Goal: Task Accomplishment & Management: Complete application form

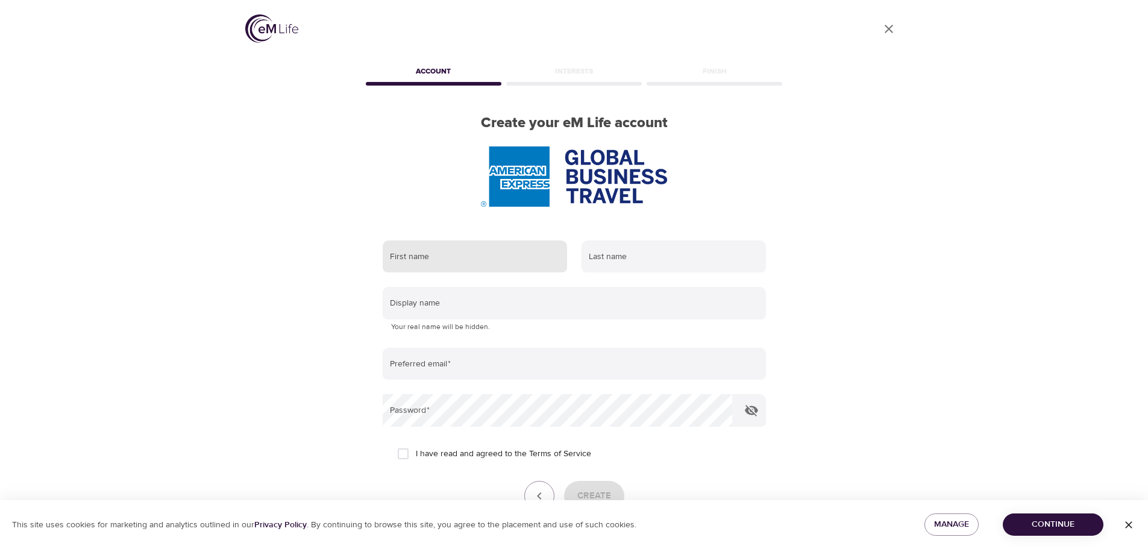
click at [431, 263] on input "text" at bounding box center [475, 256] width 184 height 33
type input "[PERSON_NAME]"
click at [706, 257] on input "text" at bounding box center [673, 256] width 184 height 33
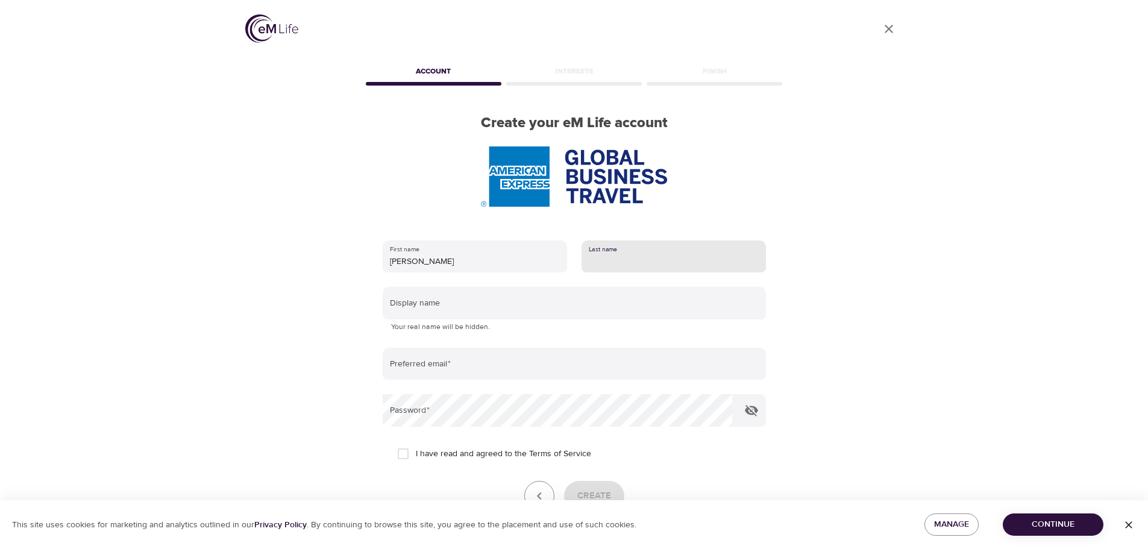
type input "[PERSON_NAME]"
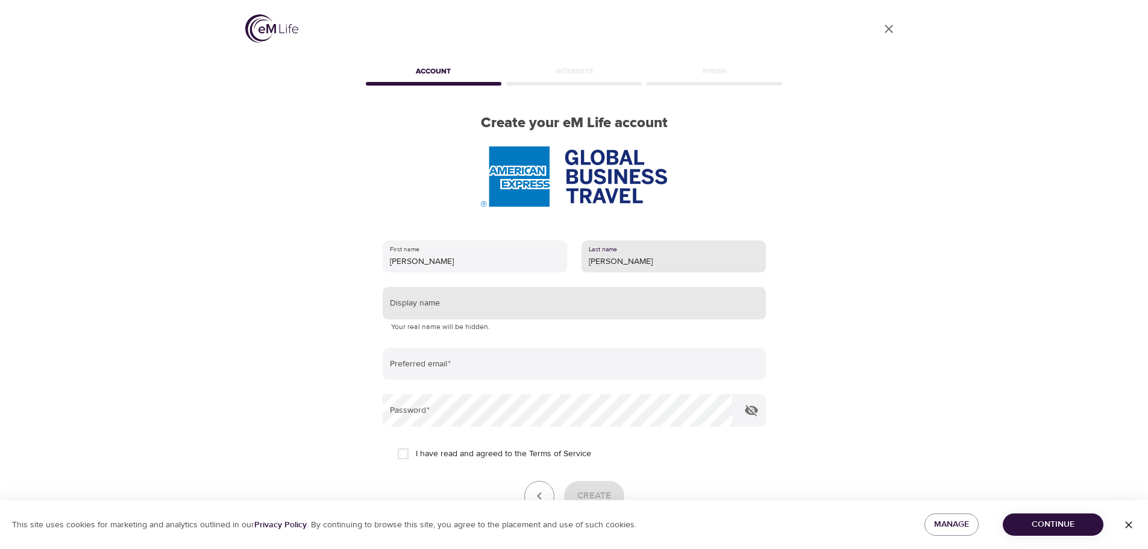
click at [522, 304] on input "text" at bounding box center [574, 303] width 383 height 33
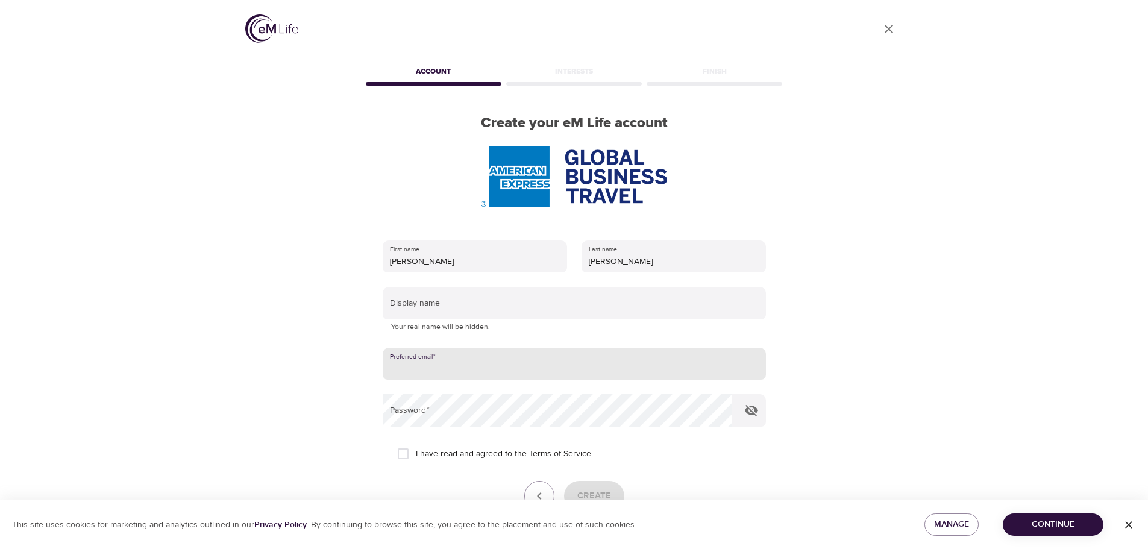
click at [434, 364] on input "email" at bounding box center [574, 364] width 383 height 33
type input "[PERSON_NAME][EMAIL_ADDRESS][DOMAIN_NAME]"
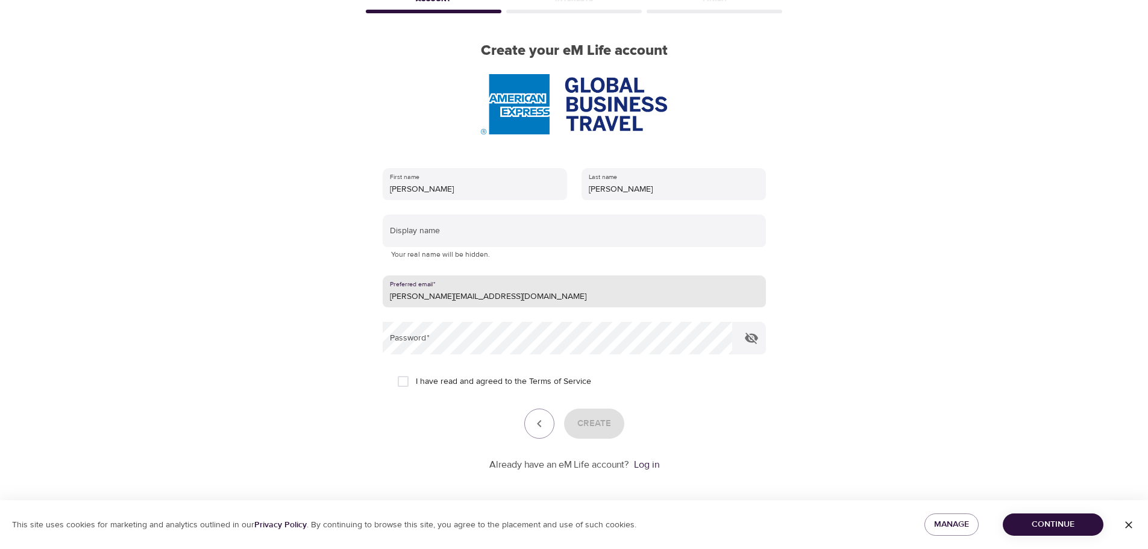
scroll to position [77, 0]
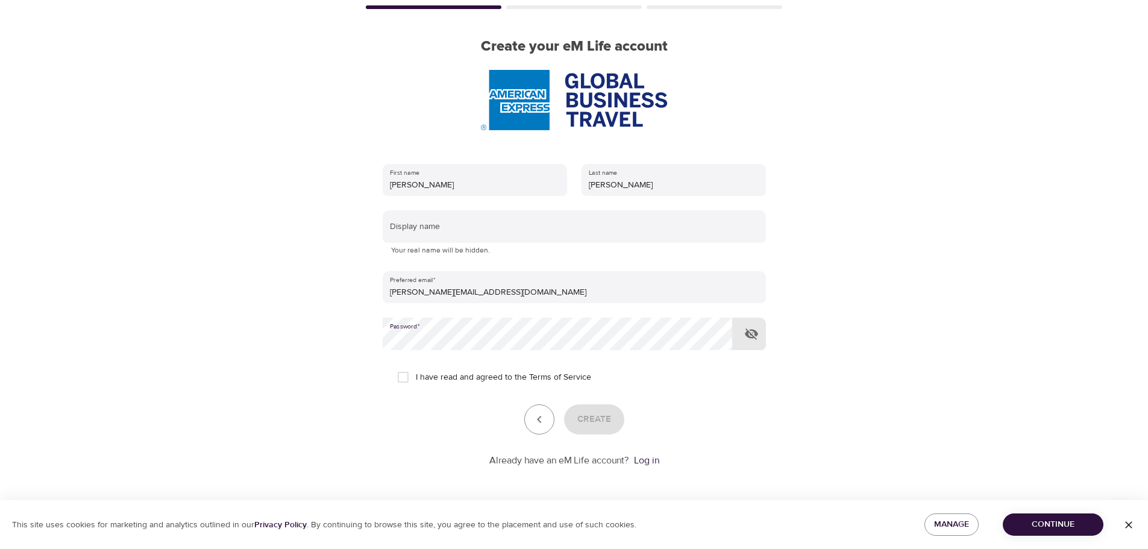
click at [753, 334] on icon "button" at bounding box center [751, 334] width 14 height 14
click at [399, 377] on input "I have read and agreed to the Terms of Service" at bounding box center [402, 377] width 25 height 25
checkbox input "true"
click at [589, 419] on span "Create" at bounding box center [594, 420] width 34 height 16
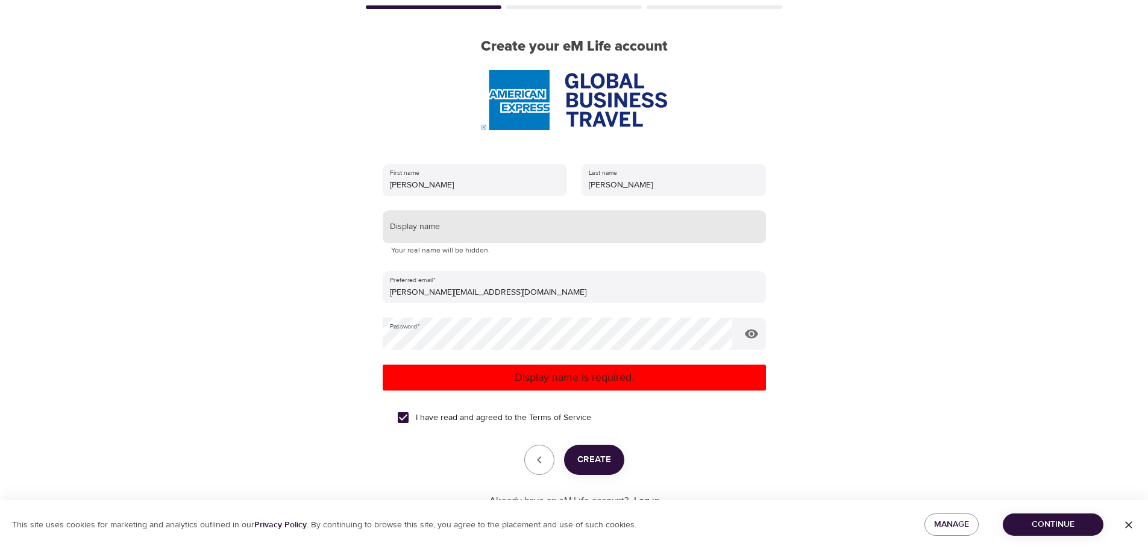
click at [415, 222] on input "text" at bounding box center [574, 226] width 383 height 33
type input "S"
type input "t"
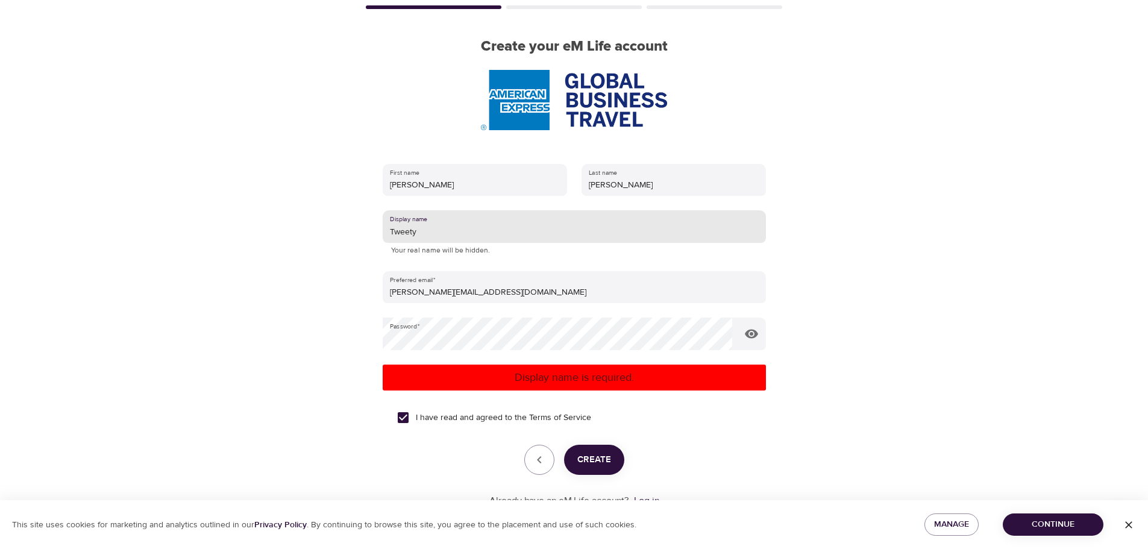
drag, startPoint x: 418, startPoint y: 227, endPoint x: 380, endPoint y: 230, distance: 37.5
click at [379, 230] on div "First name [PERSON_NAME] Last name [PERSON_NAME] Display name Tweety Your real …" at bounding box center [574, 336] width 422 height 383
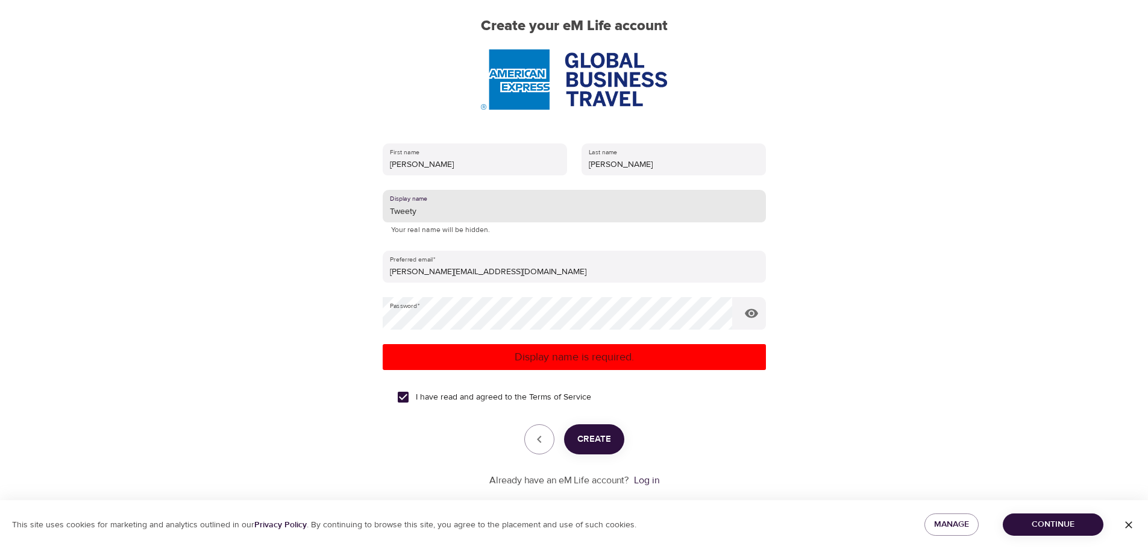
scroll to position [117, 0]
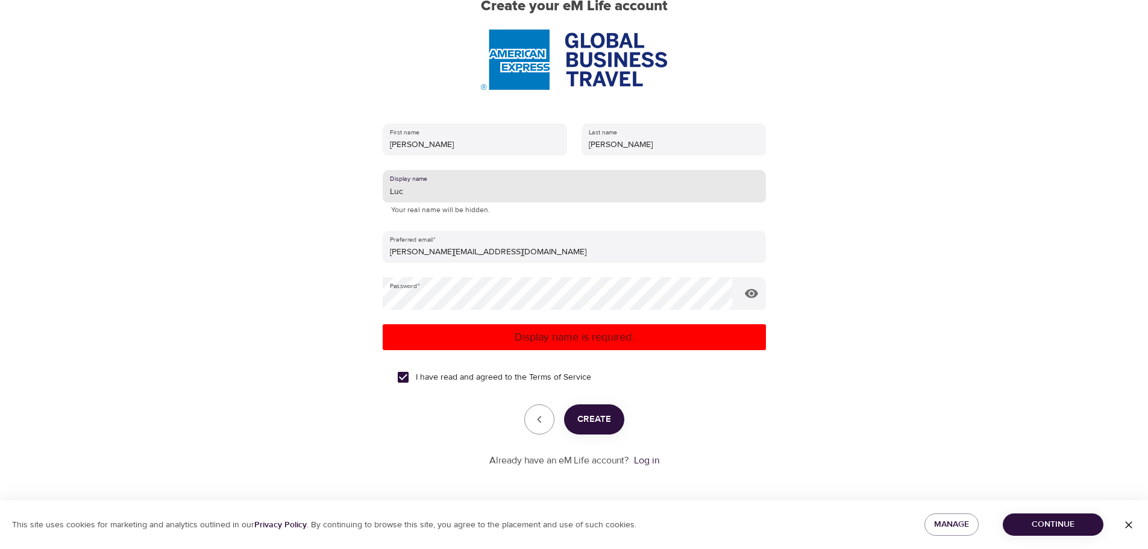
type input "[PERSON_NAME]"
